Goal: Transaction & Acquisition: Purchase product/service

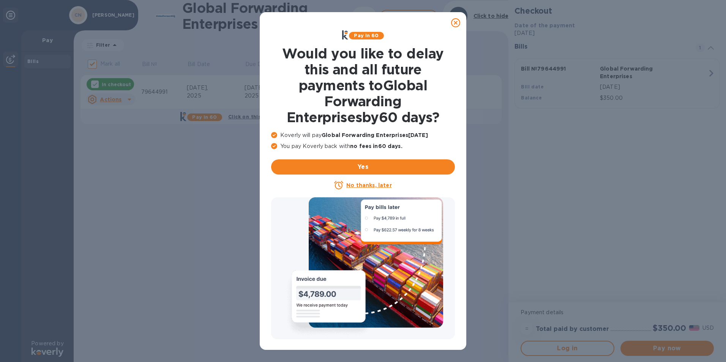
click at [456, 23] on icon at bounding box center [455, 22] width 9 height 9
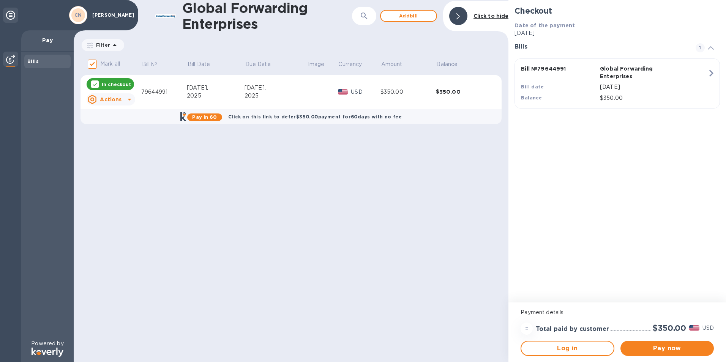
click at [245, 115] on b "Click on this link to defer $350.00 payment for 60 days with no fee" at bounding box center [315, 117] width 174 height 6
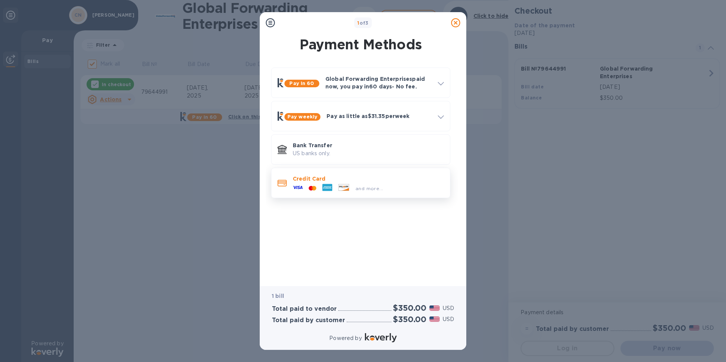
click at [347, 180] on p "Credit Card" at bounding box center [368, 179] width 151 height 8
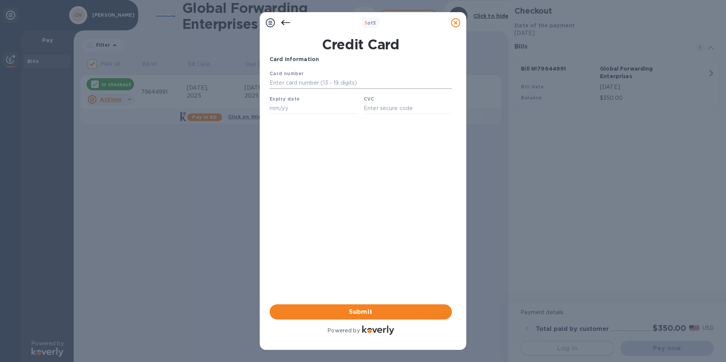
click at [329, 83] on input "text" at bounding box center [361, 82] width 182 height 11
type input "[CREDIT_CARD_NUMBER]"
click at [326, 107] on input "text" at bounding box center [314, 108] width 88 height 11
type input "12/25"
click at [375, 112] on input "text" at bounding box center [408, 108] width 88 height 11
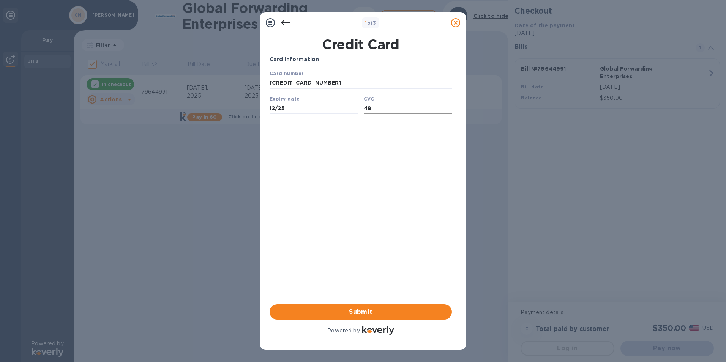
type input "4"
type input "840"
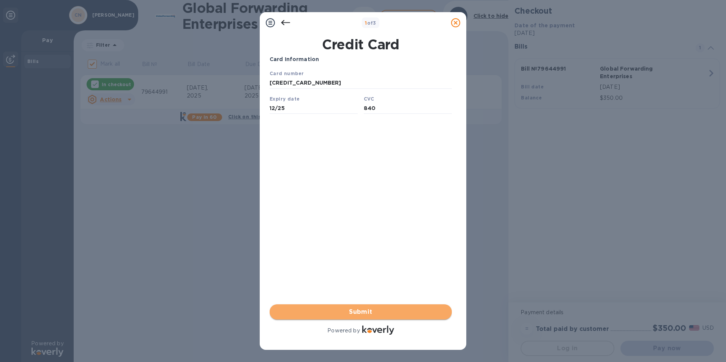
click at [376, 308] on span "Submit" at bounding box center [361, 312] width 170 height 9
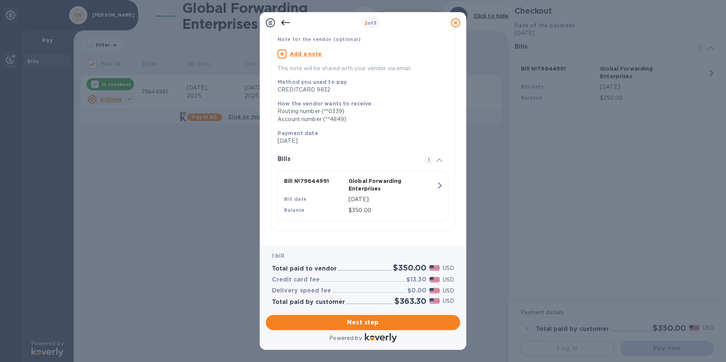
scroll to position [60, 0]
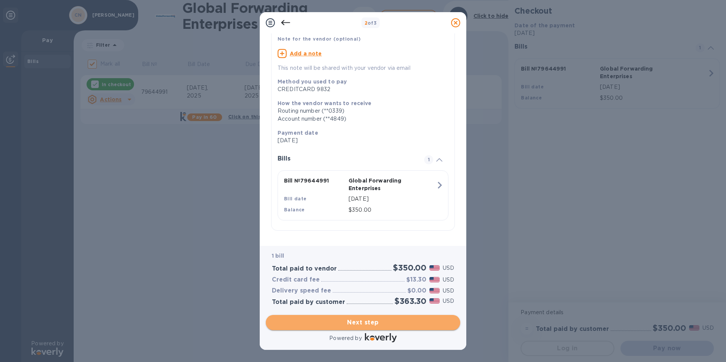
click at [390, 326] on span "Next step" at bounding box center [363, 322] width 182 height 9
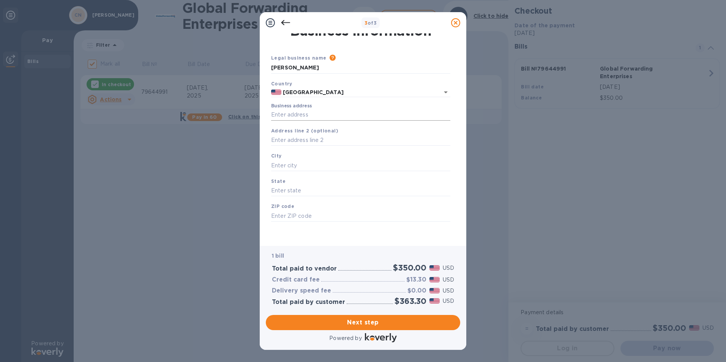
click at [334, 114] on input "Business address" at bounding box center [360, 114] width 179 height 11
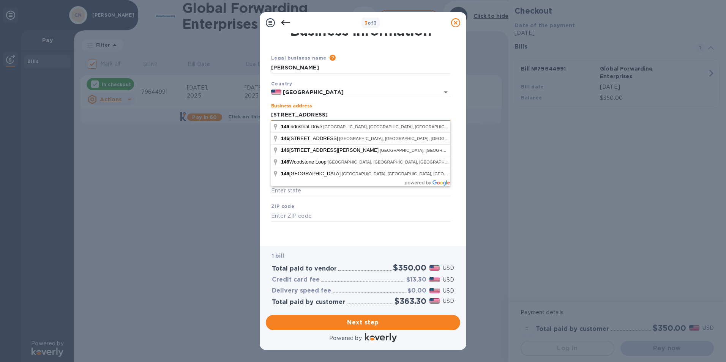
click at [341, 119] on input "[STREET_ADDRESS]" at bounding box center [360, 114] width 179 height 11
type input "[STREET_ADDRESS]"
type input "Cibolo"
type input "[GEOGRAPHIC_DATA]"
type input "78108"
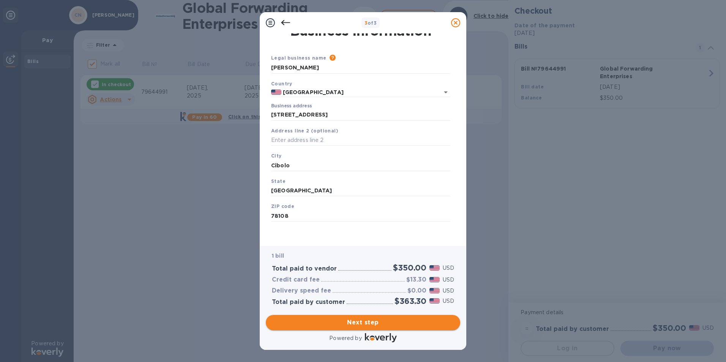
click at [365, 323] on span "Next step" at bounding box center [363, 322] width 182 height 9
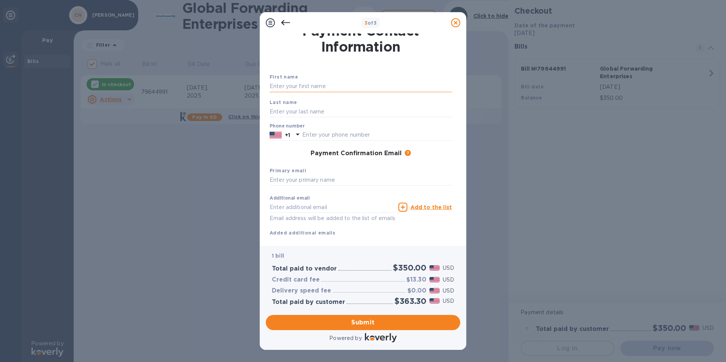
click at [352, 84] on input "text" at bounding box center [361, 86] width 182 height 11
type input "Oscar"
type input "[PERSON_NAME]"
type input "2107013235"
type input "[EMAIL_ADDRESS][DOMAIN_NAME]"
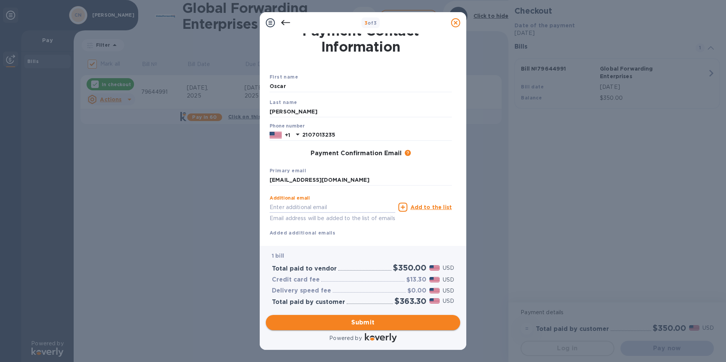
click at [373, 323] on span "Submit" at bounding box center [363, 322] width 182 height 9
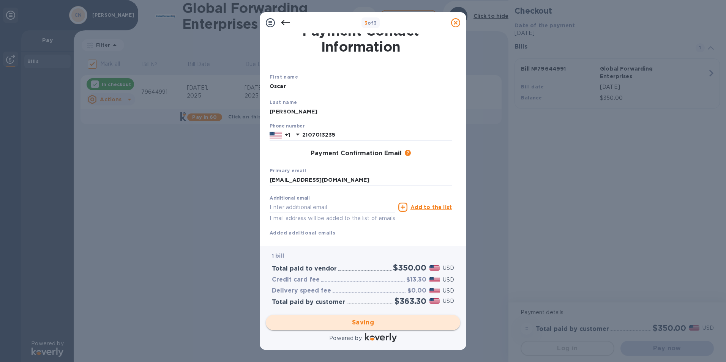
checkbox input "false"
